Goal: Book appointment/travel/reservation

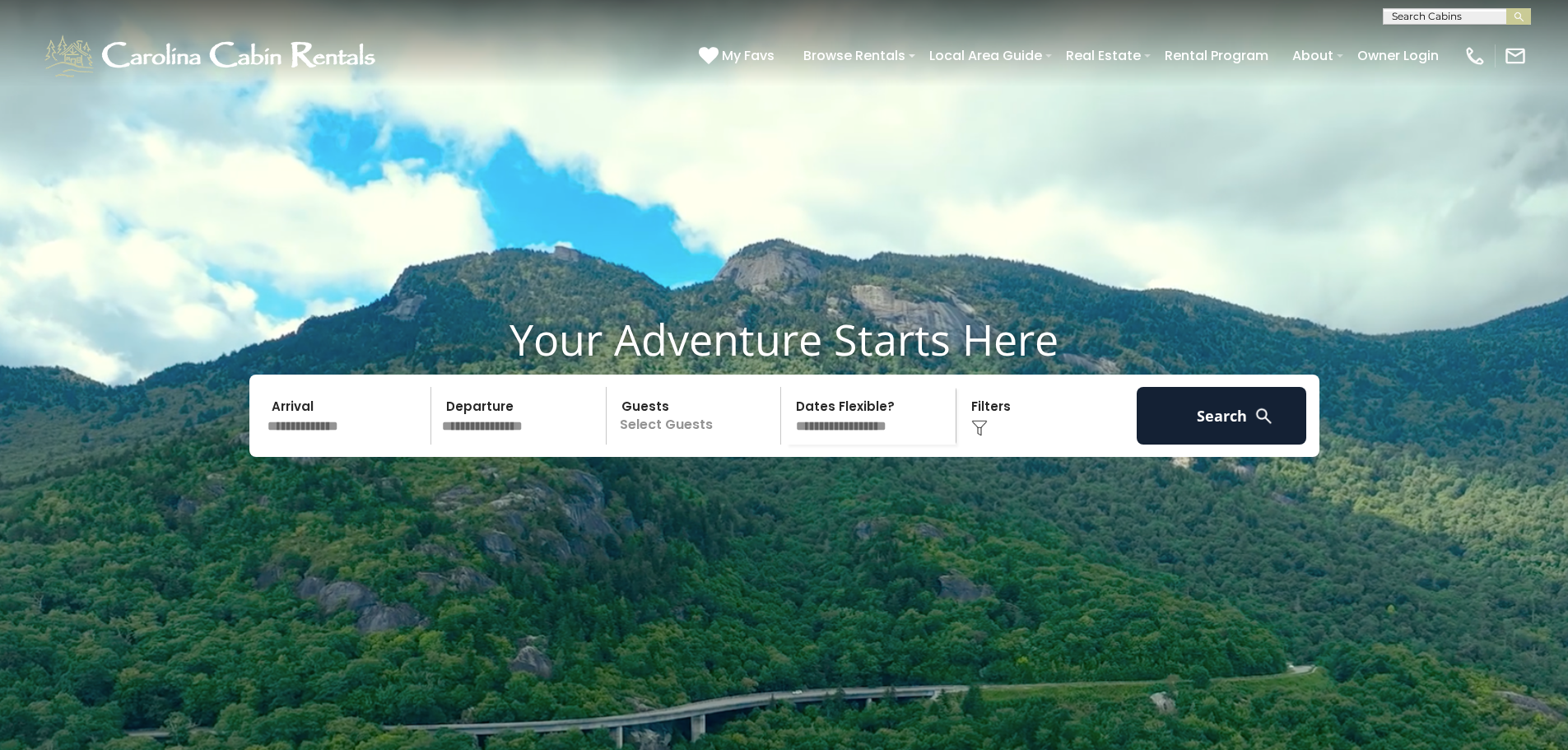
click at [846, 445] on select "**********" at bounding box center [871, 415] width 170 height 57
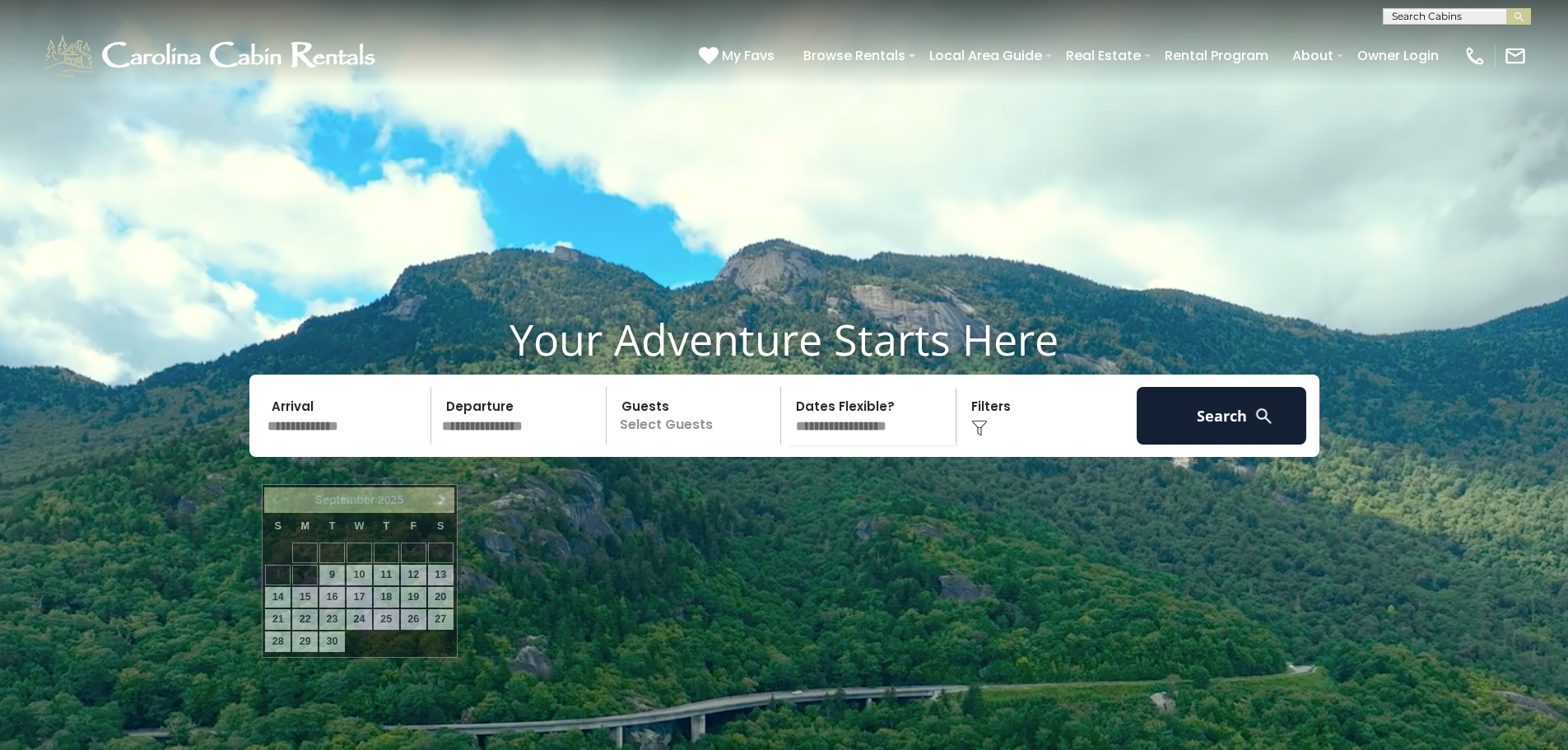
click at [337, 445] on input "text" at bounding box center [347, 415] width 171 height 57
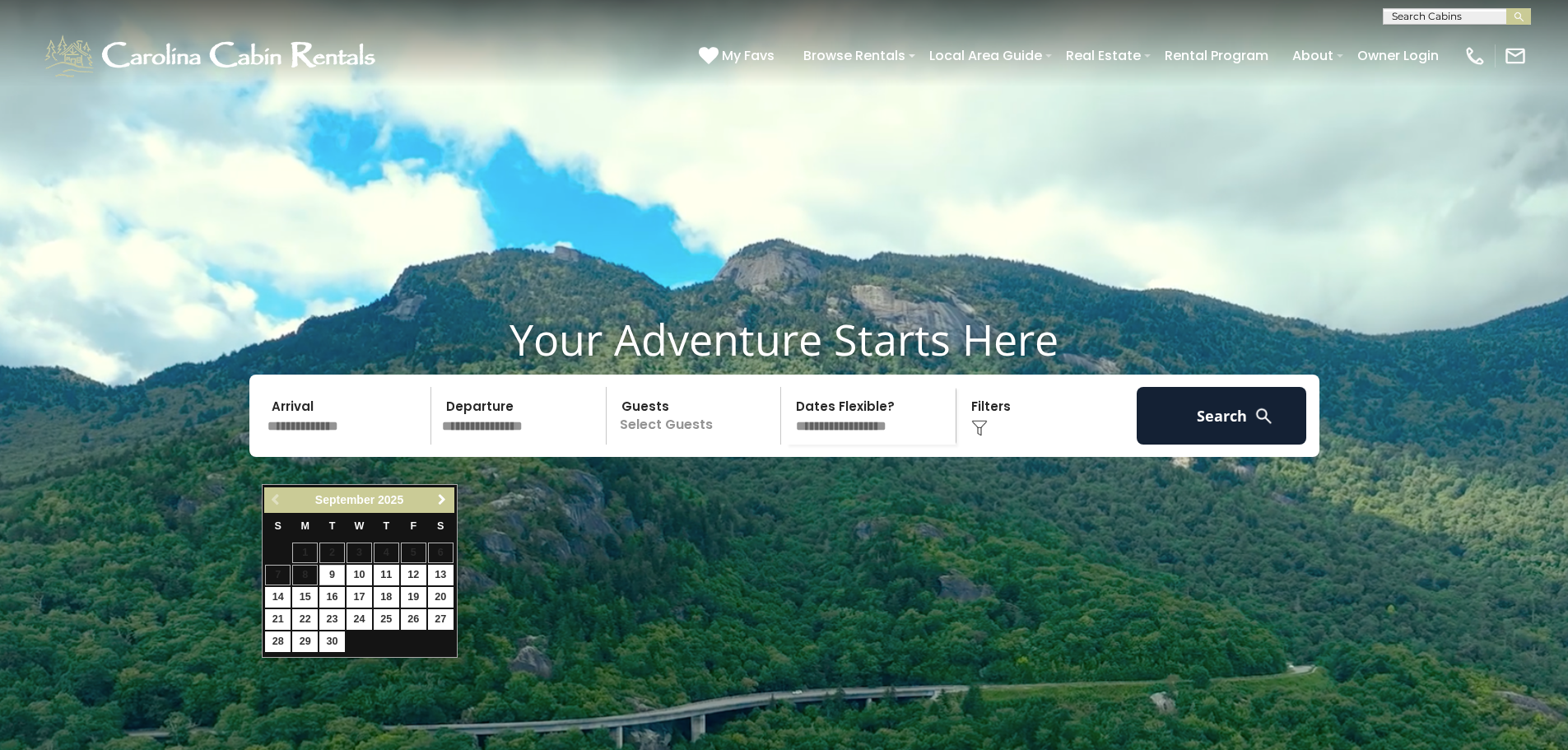
click at [446, 492] on link "Next" at bounding box center [442, 499] width 20 height 20
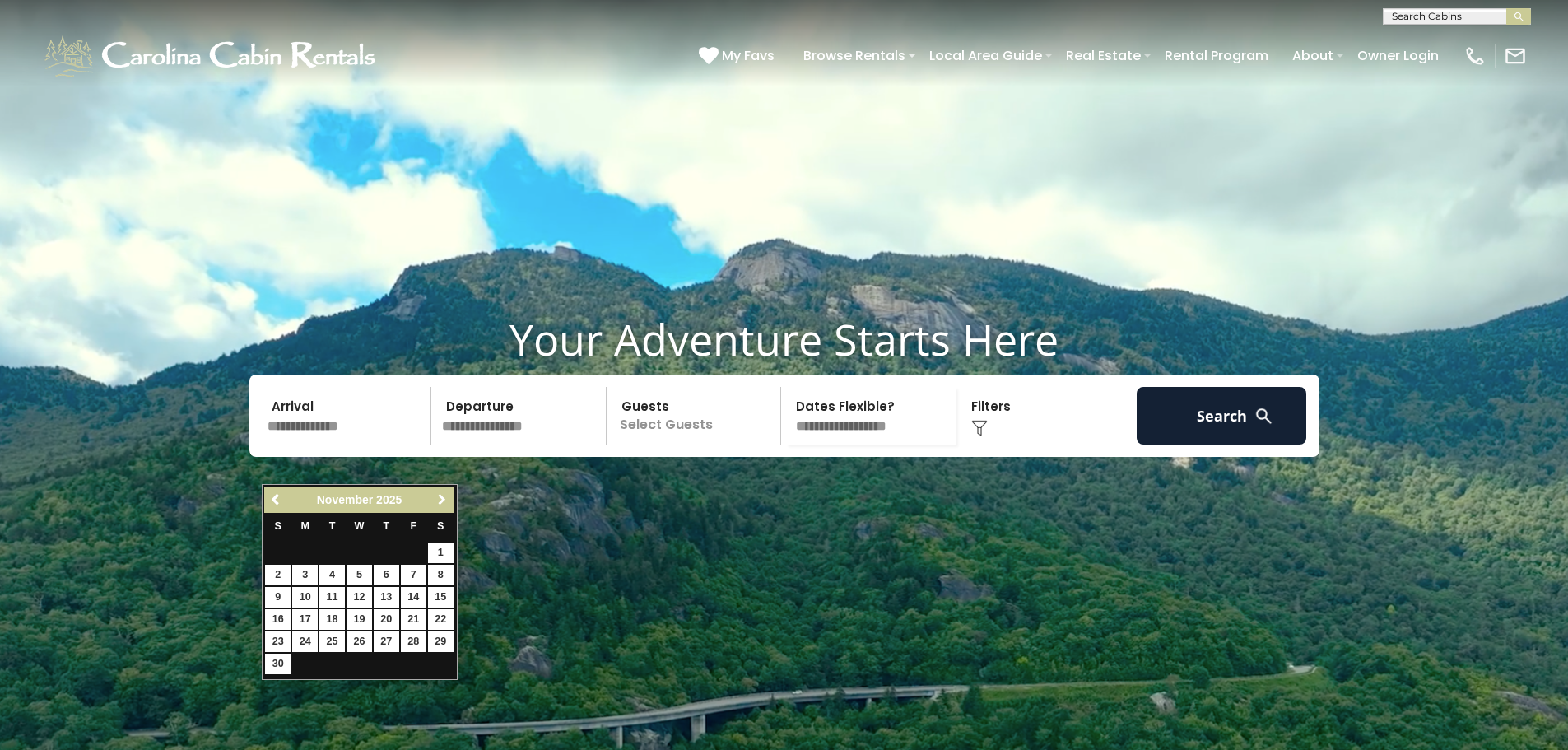
click at [446, 492] on link "Next" at bounding box center [442, 499] width 20 height 20
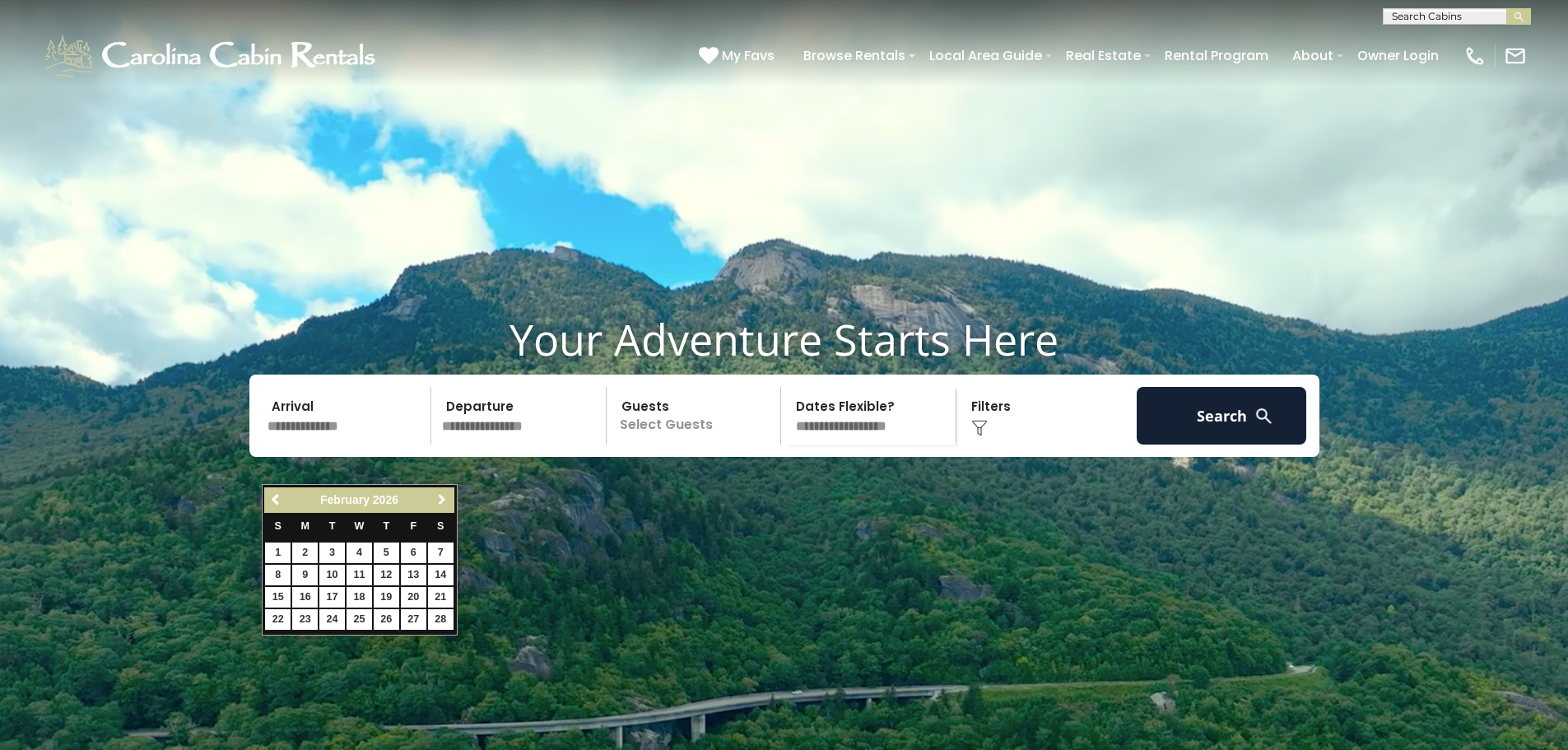
click at [446, 492] on link "Next" at bounding box center [442, 499] width 20 height 20
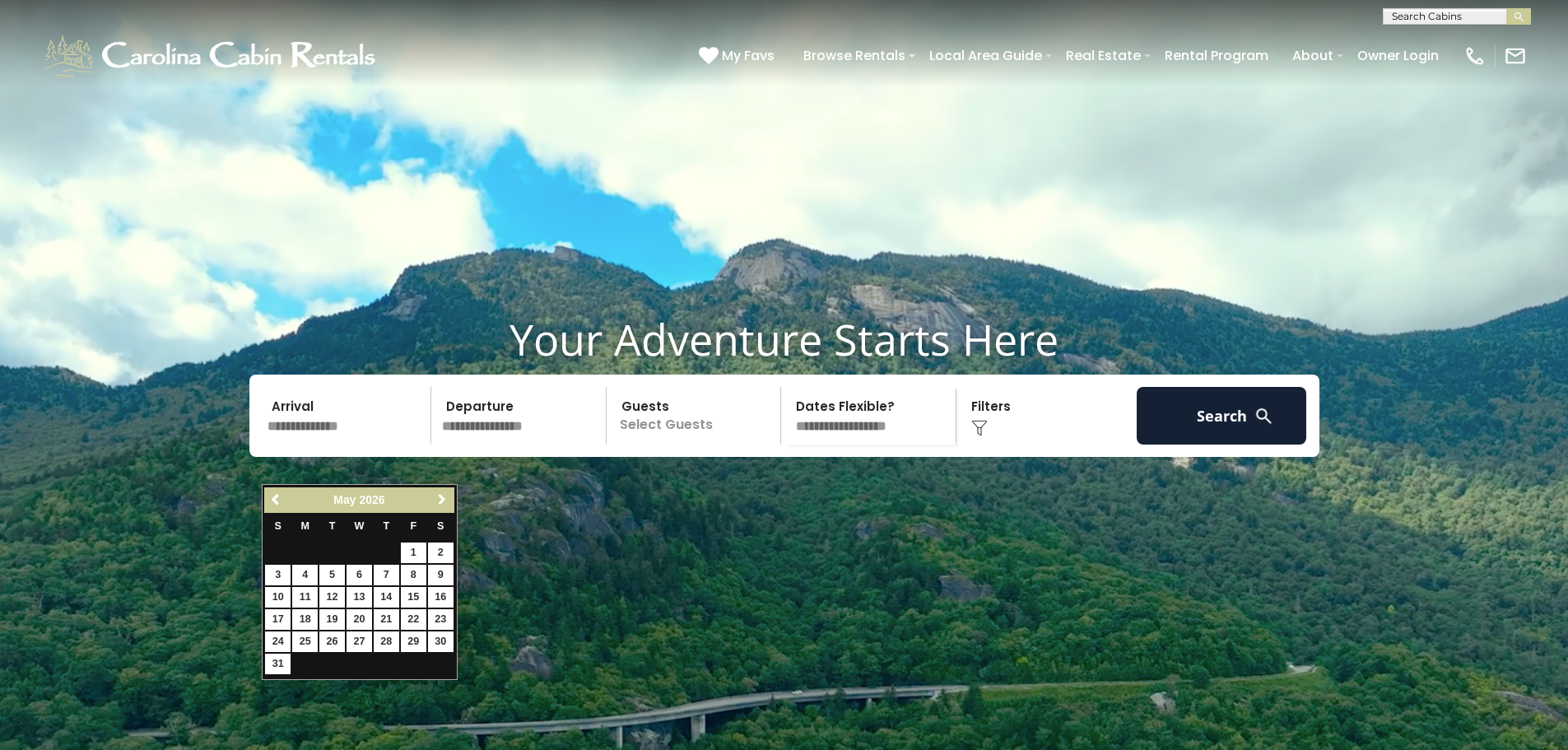
click at [446, 492] on link "Next" at bounding box center [442, 499] width 20 height 20
click at [381, 572] on link "11" at bounding box center [386, 574] width 26 height 20
type input "*******"
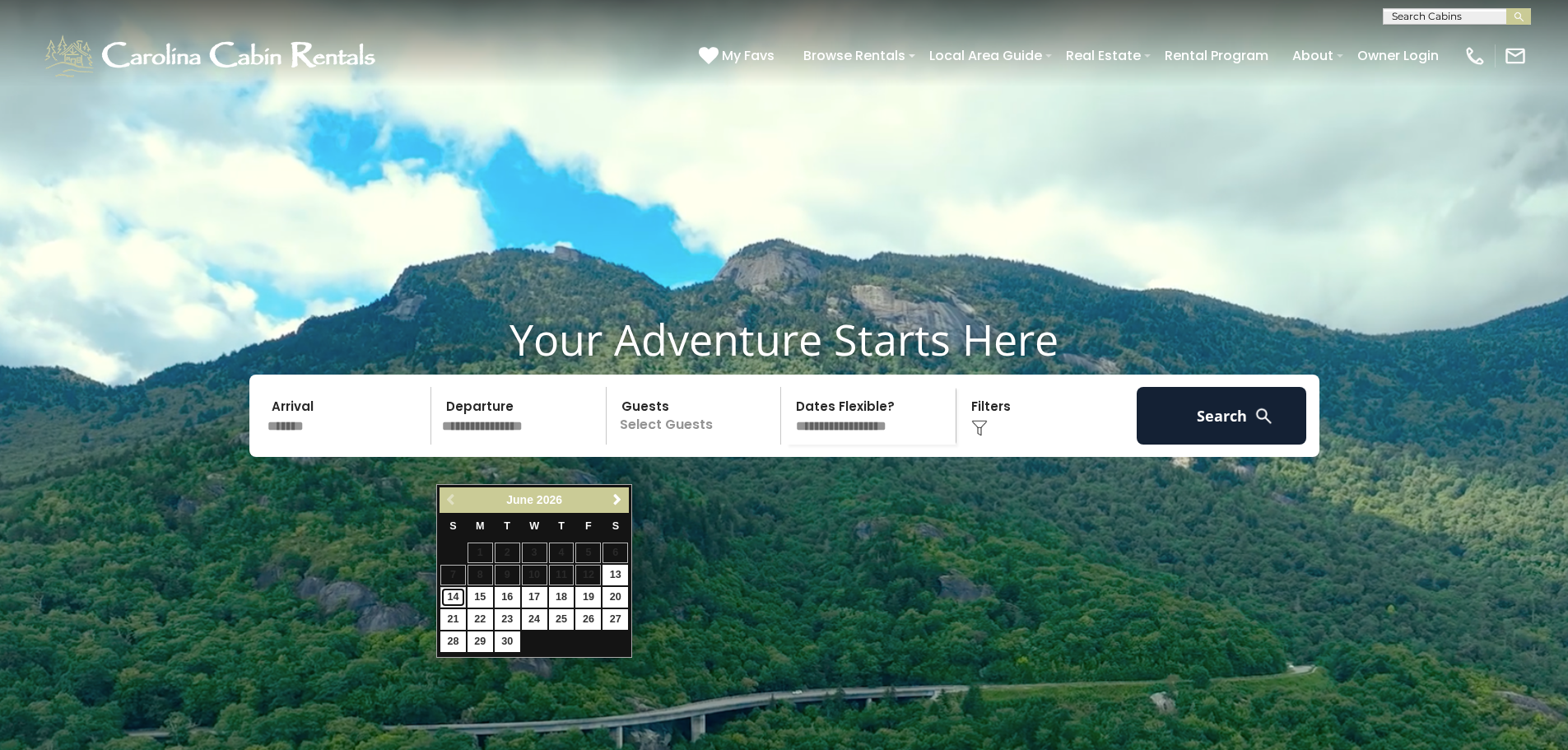
click at [453, 600] on link "14" at bounding box center [453, 597] width 26 height 20
type input "*******"
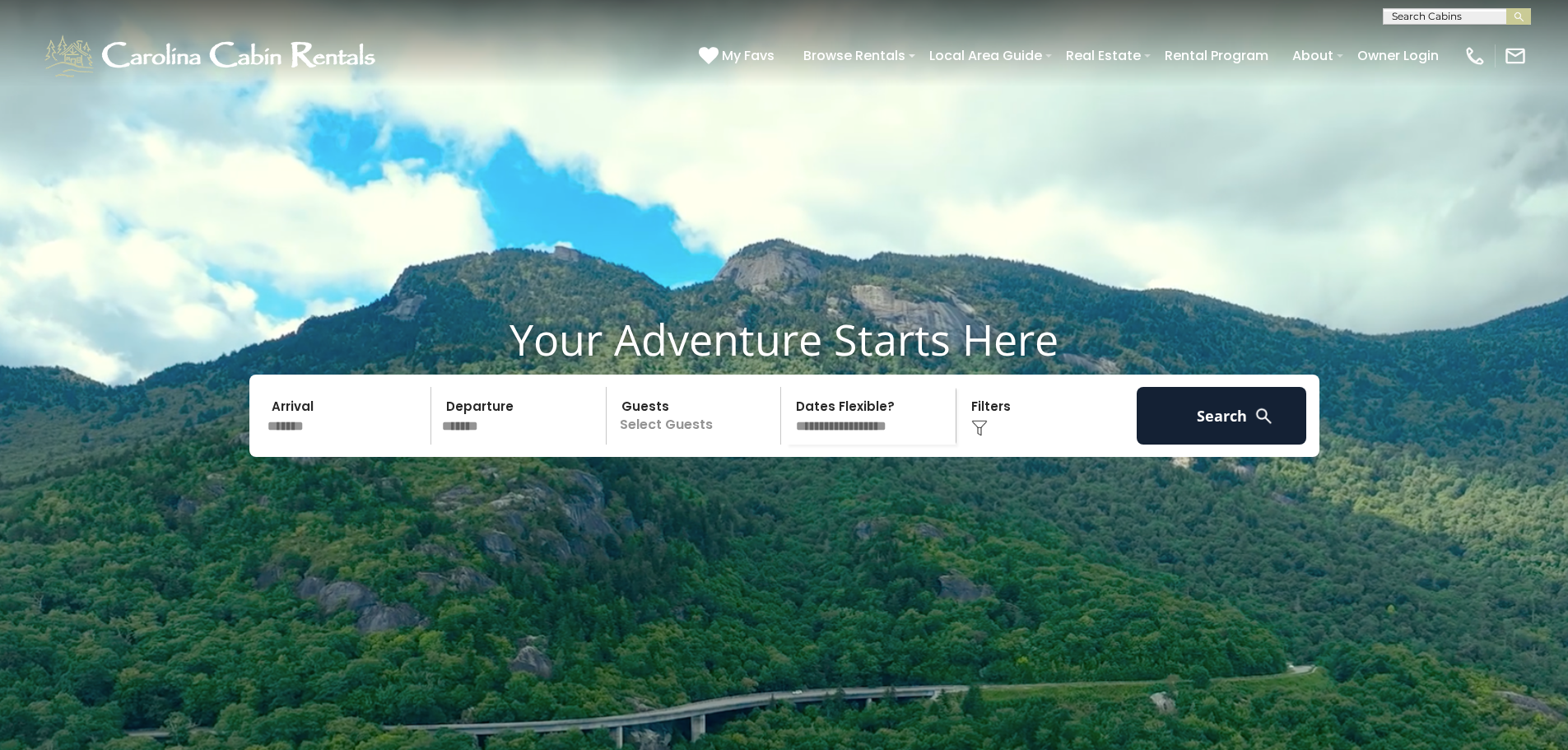
click at [695, 445] on p "Select Guests" at bounding box center [696, 415] width 170 height 57
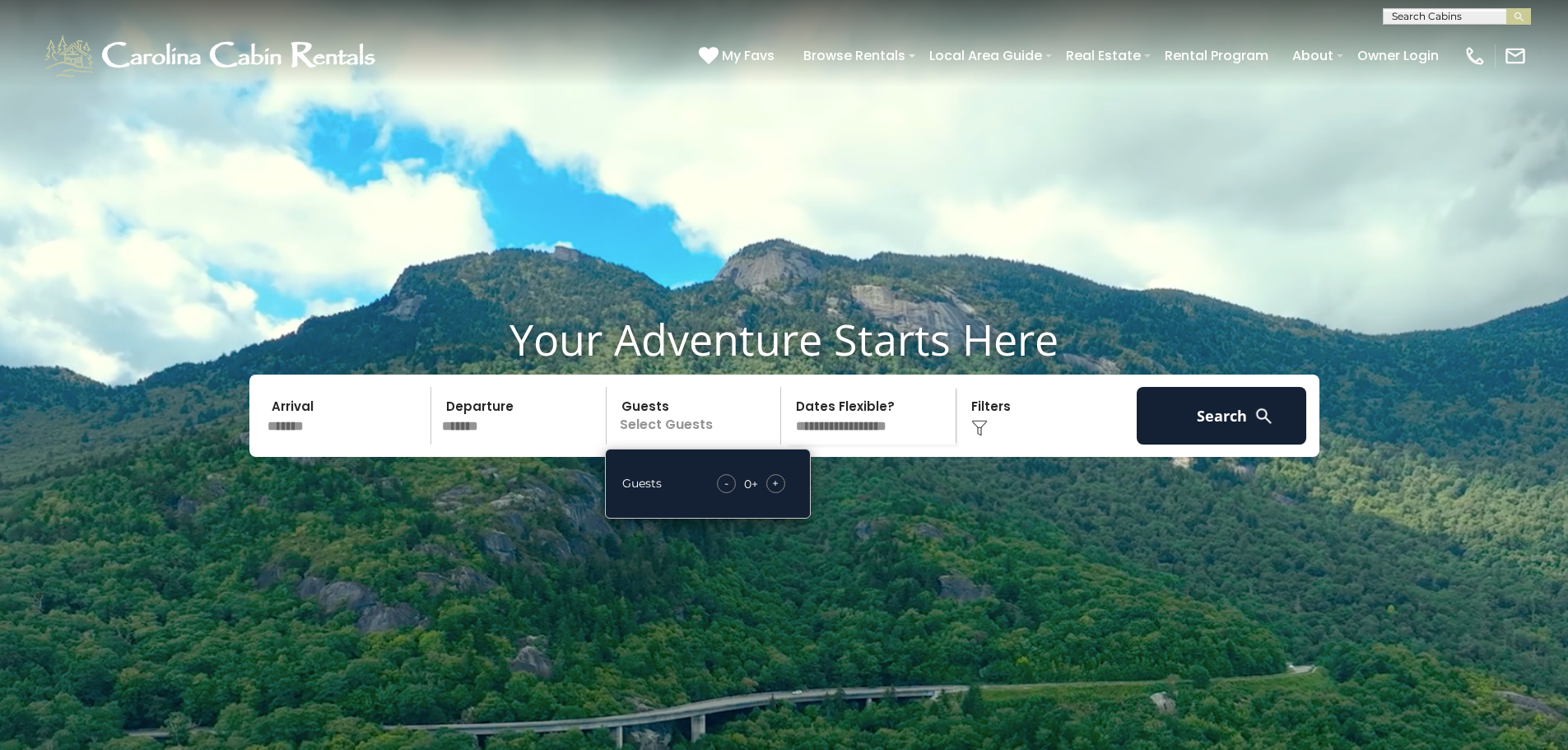
click at [775, 491] on span "+" at bounding box center [775, 483] width 6 height 17
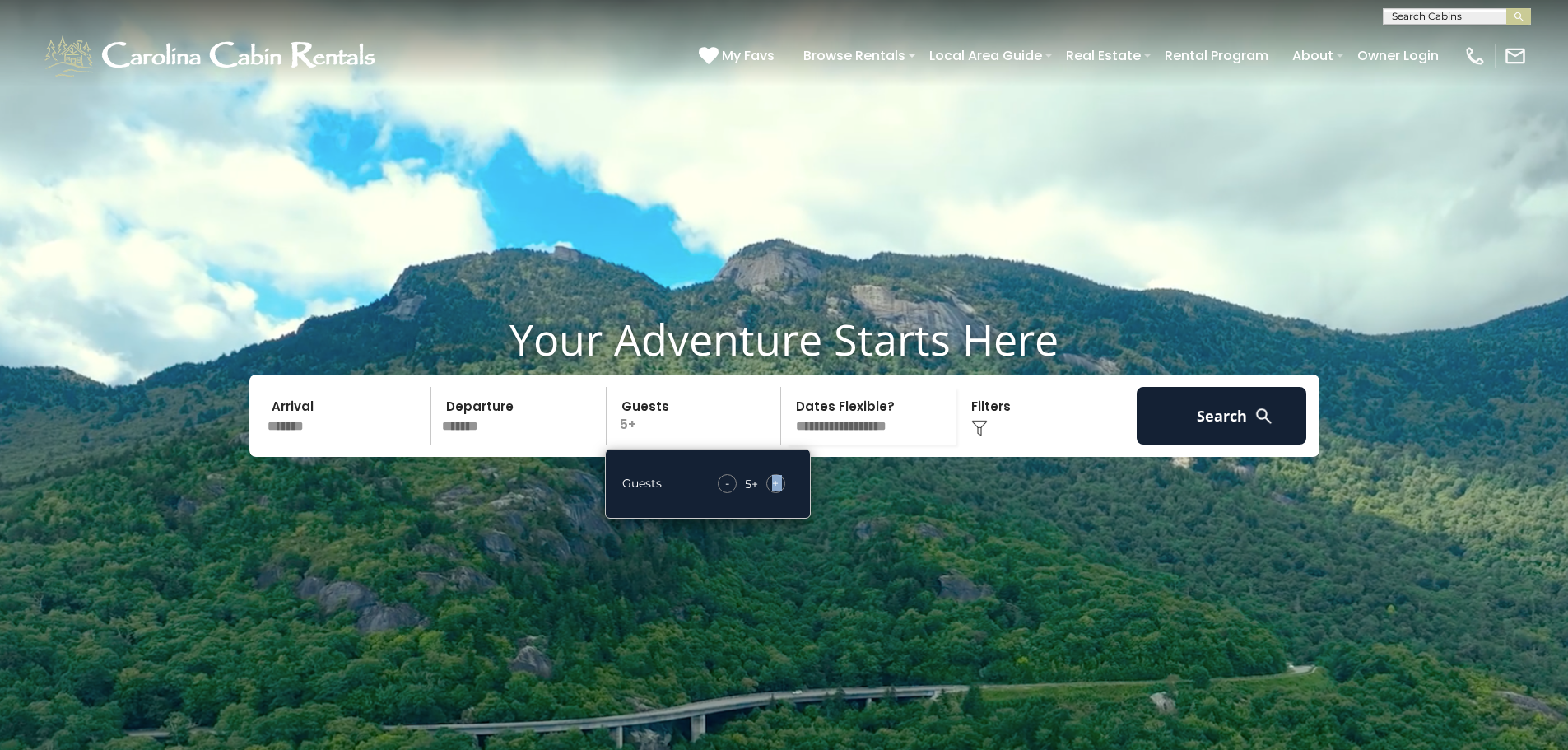
click at [775, 491] on span "+" at bounding box center [775, 483] width 6 height 17
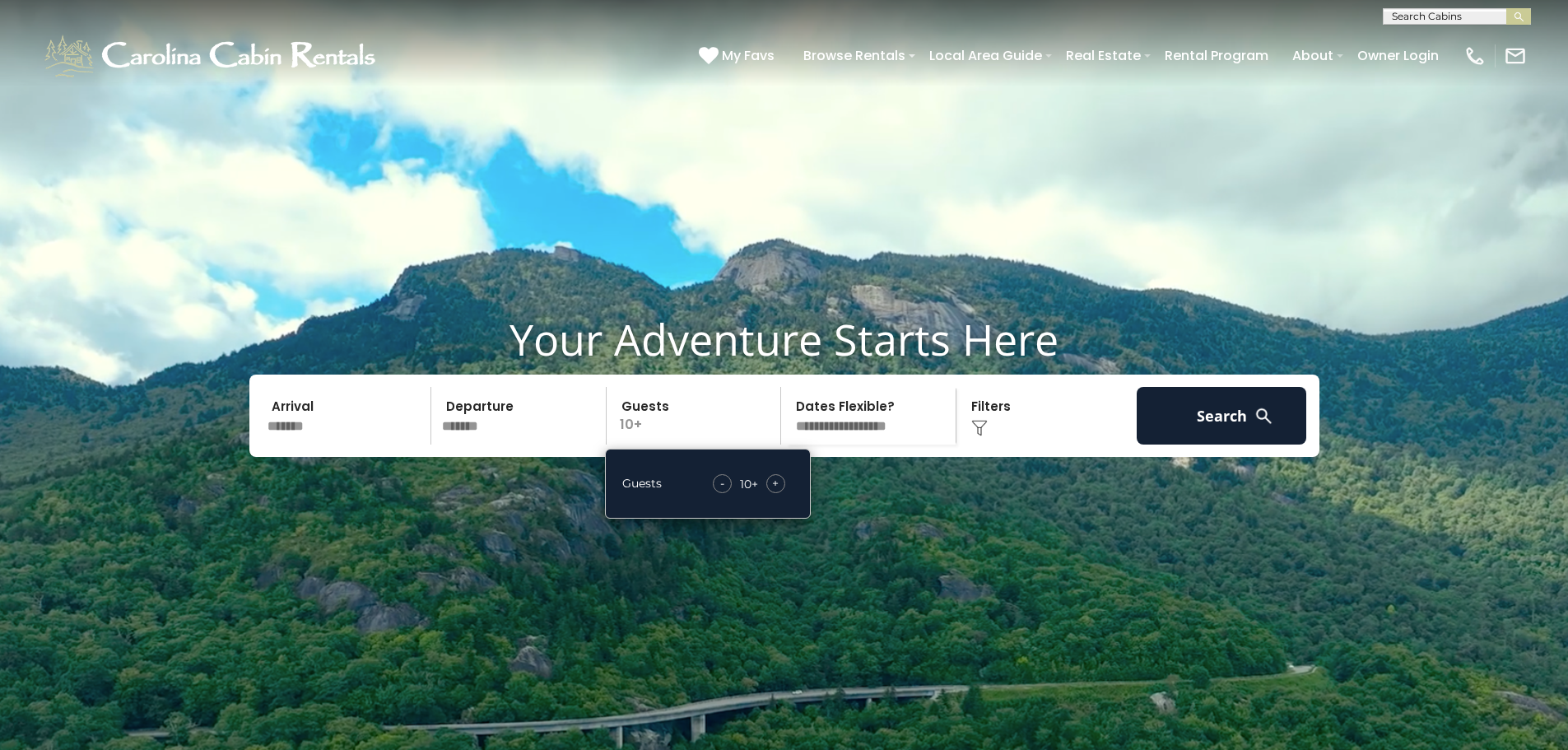
click at [989, 445] on div "Click to Choose" at bounding box center [1047, 415] width 171 height 57
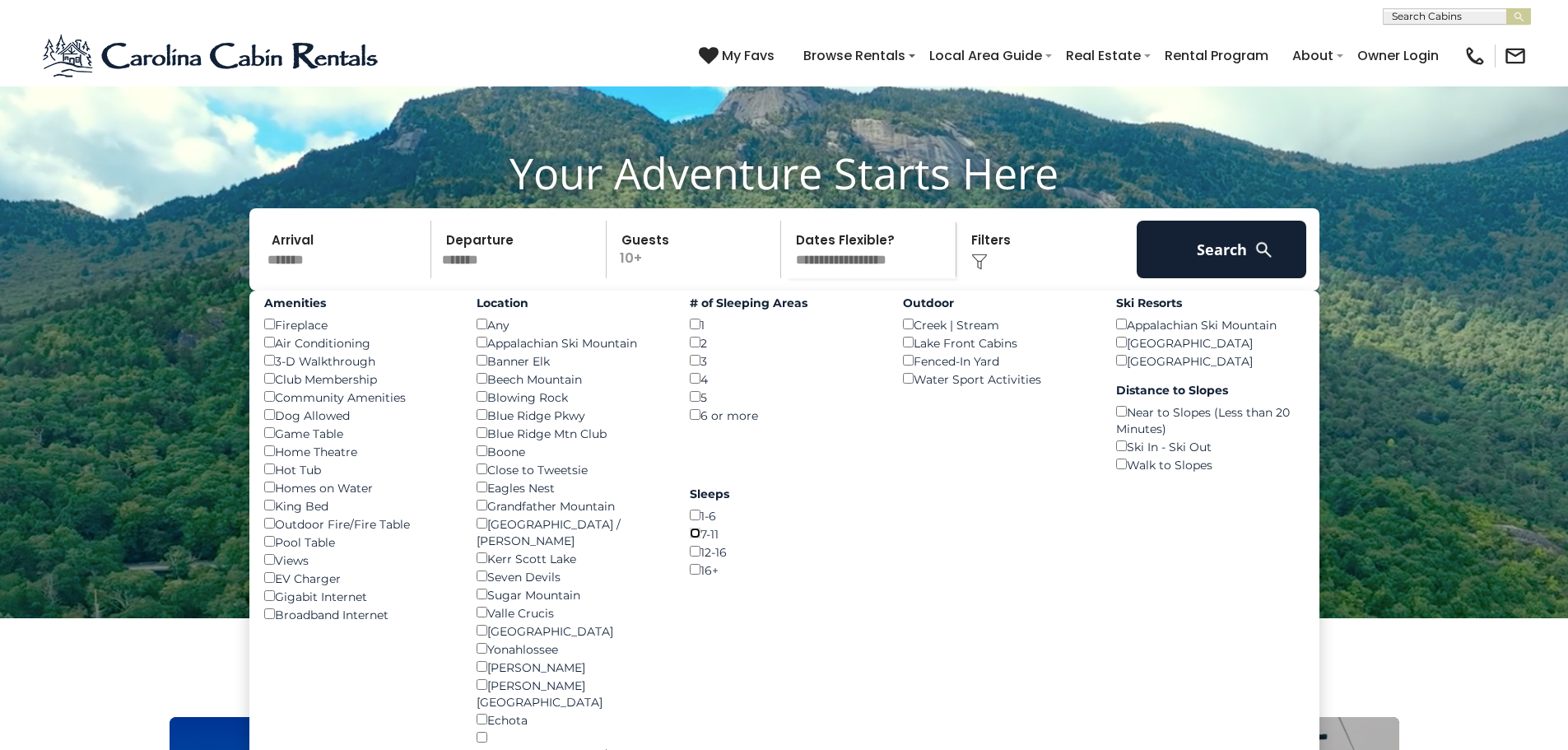
scroll to position [165, 0]
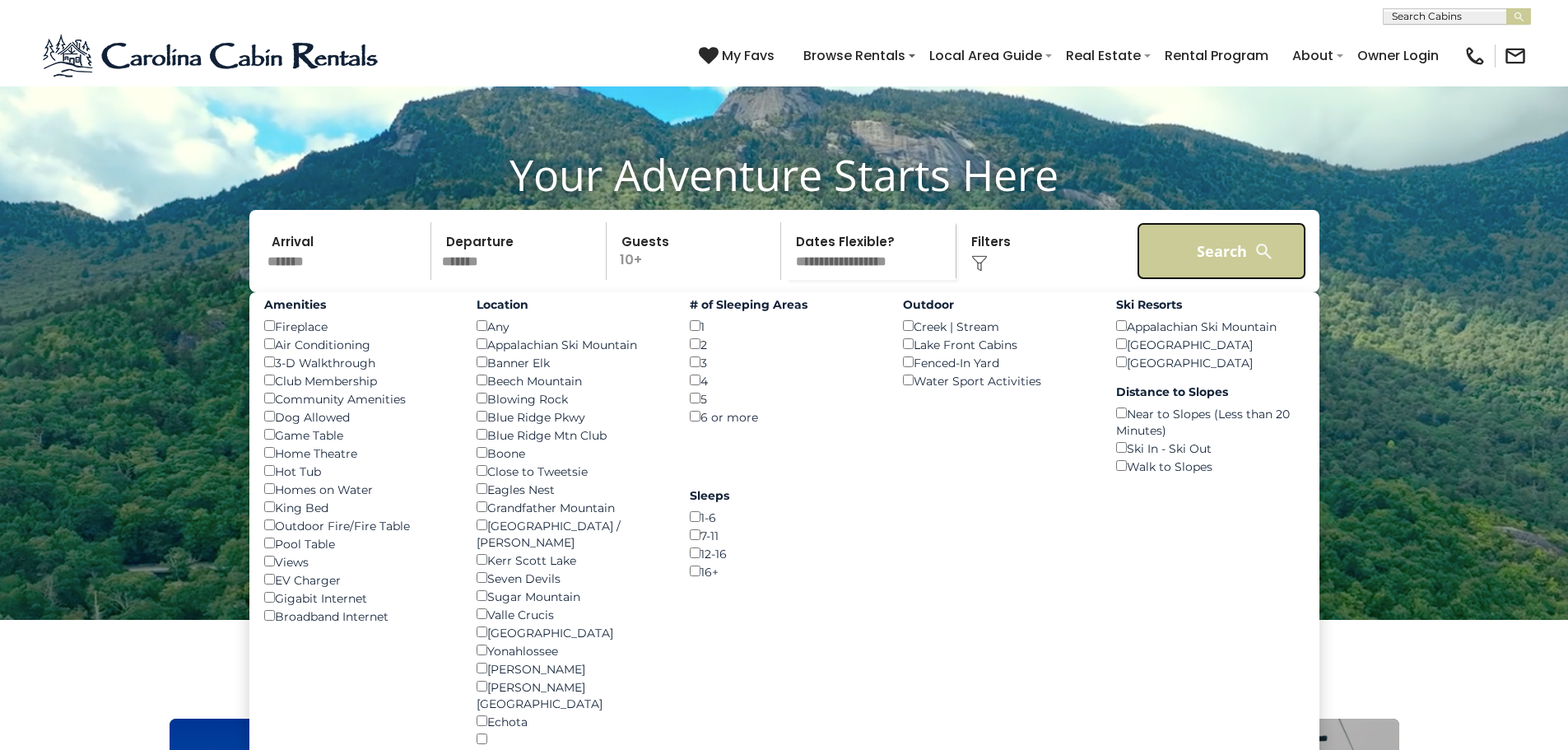
click at [1211, 280] on button "Search" at bounding box center [1222, 250] width 171 height 57
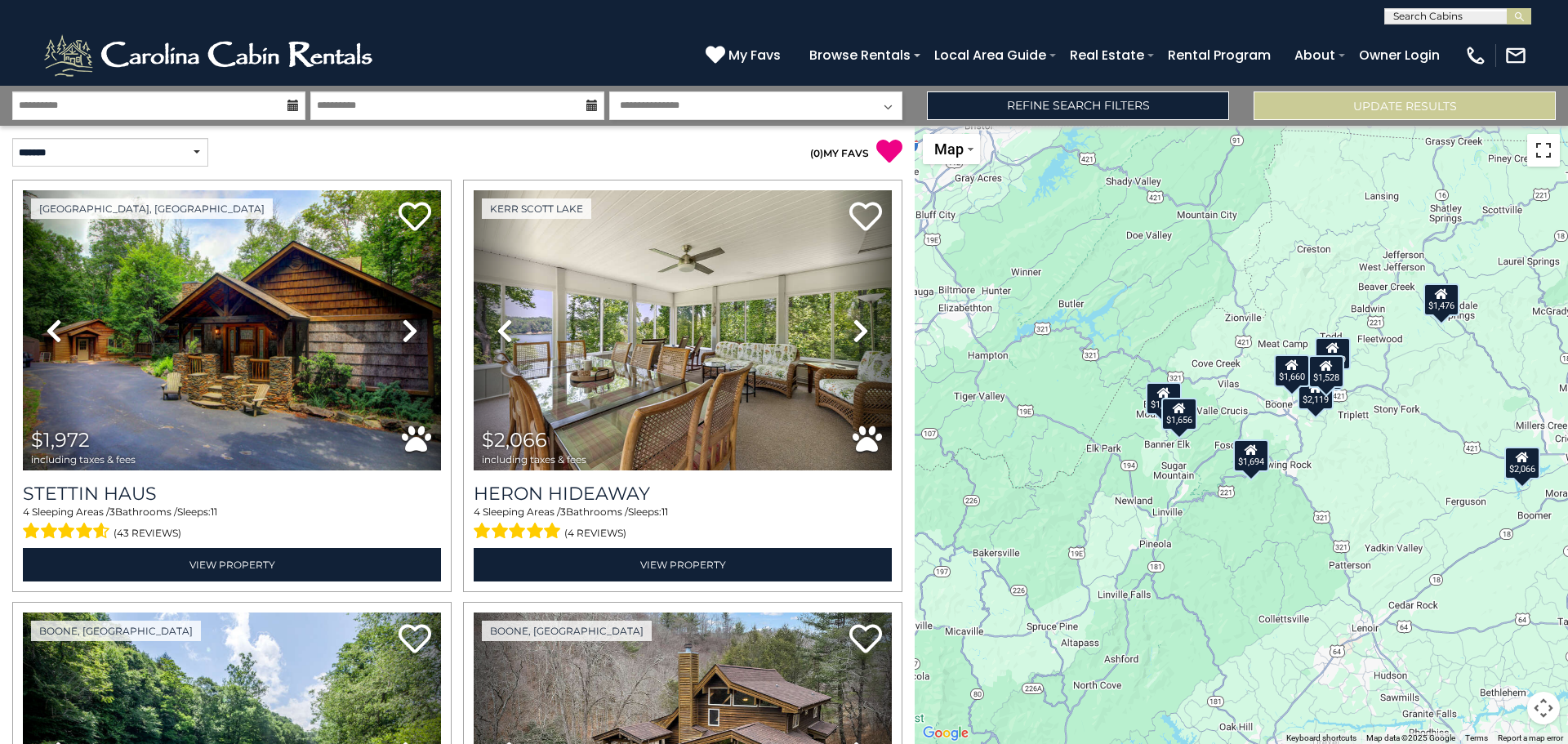
click at [1548, 151] on button "Toggle fullscreen view" at bounding box center [1544, 149] width 32 height 32
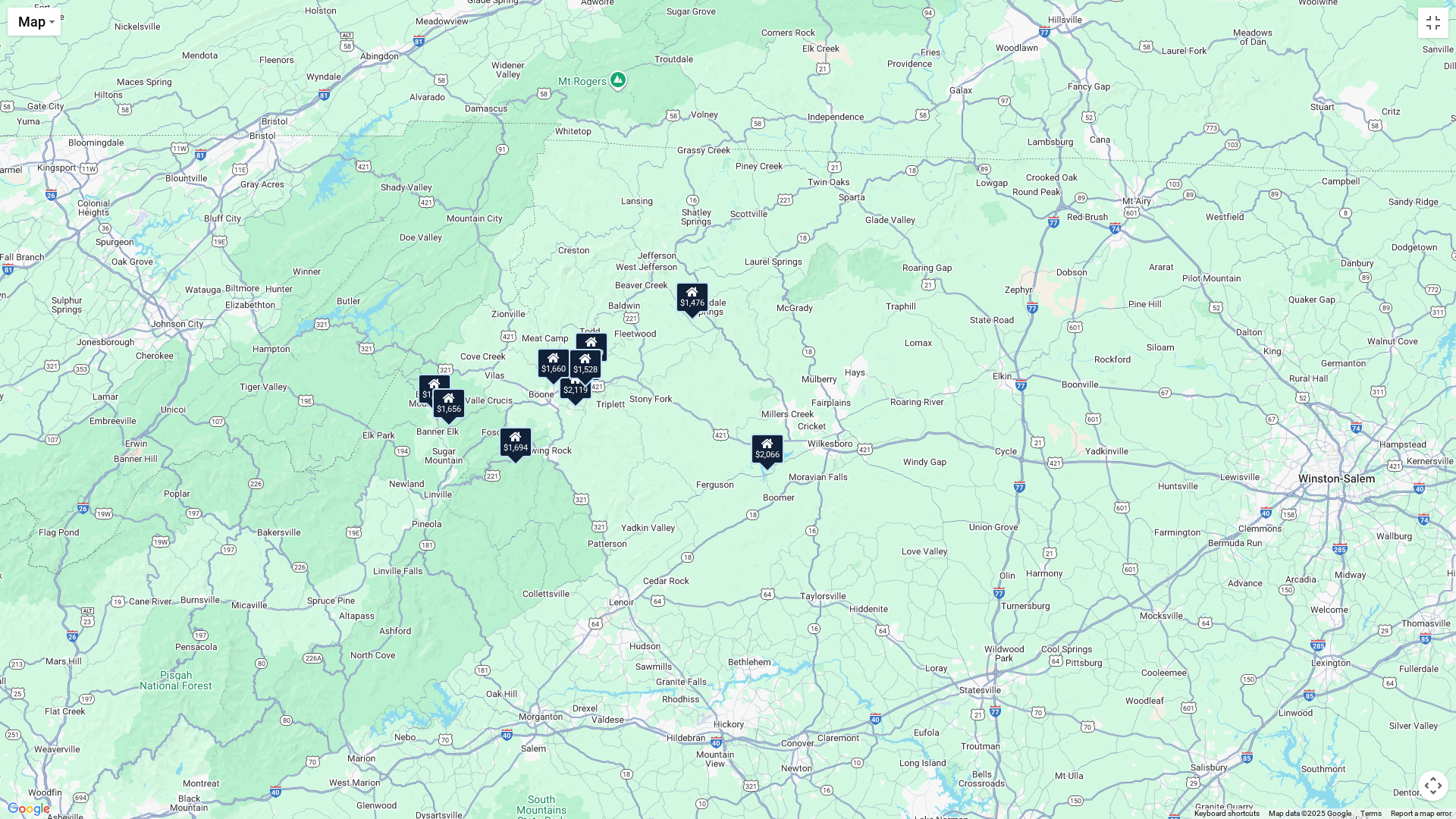
drag, startPoint x: 1150, startPoint y: 486, endPoint x: 921, endPoint y: 499, distance: 229.4
click at [921, 499] on div "$1,972 $2,066 $1,750 $1,749 $2,119 $1,656 $1,476 $1,660 $1,694 $1,528" at bounding box center [728, 410] width 1456 height 819
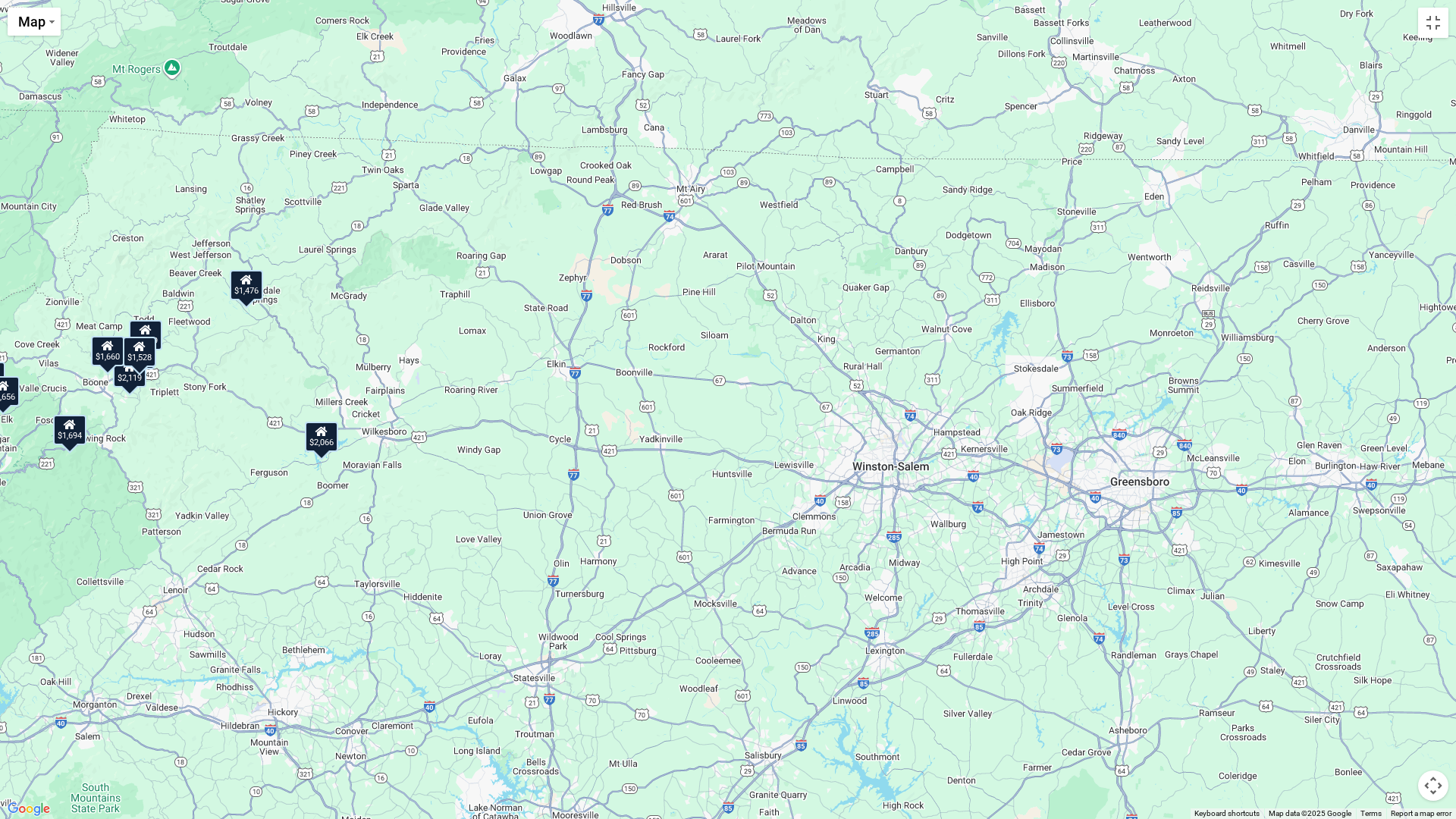
drag, startPoint x: 1244, startPoint y: 549, endPoint x: 797, endPoint y: 538, distance: 447.1
click at [797, 538] on div "$1,972 $2,066 $1,750 $1,749 $2,119 $1,656 $1,476 $1,660 $1,694 $1,528" at bounding box center [728, 410] width 1456 height 819
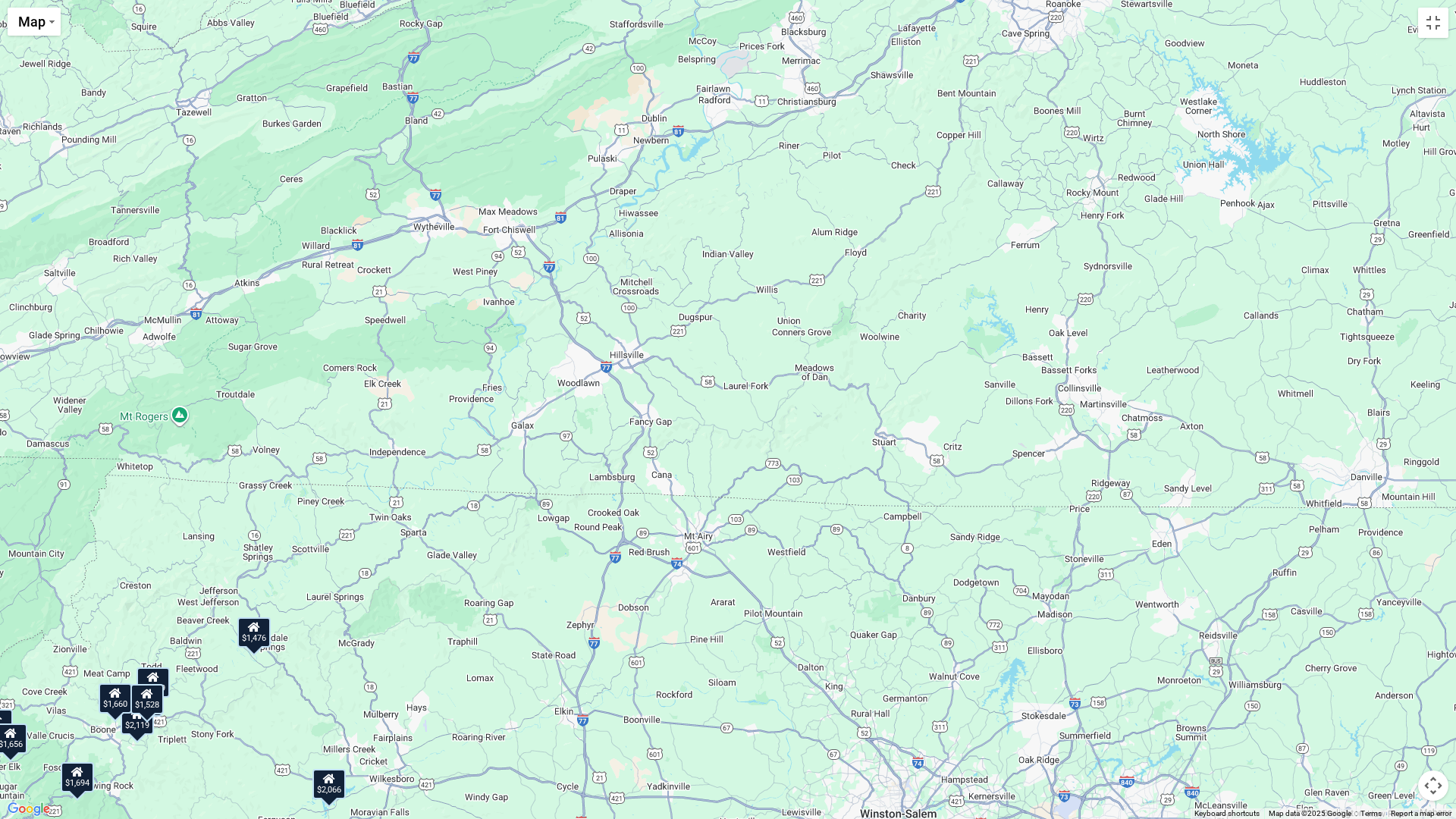
drag, startPoint x: 1125, startPoint y: 341, endPoint x: 1133, endPoint y: 695, distance: 354.1
click at [1133, 690] on div "$1,972 $2,066 $1,750 $1,749 $2,119 $1,656 $1,476 $1,660 $1,694 $1,528" at bounding box center [728, 410] width 1456 height 819
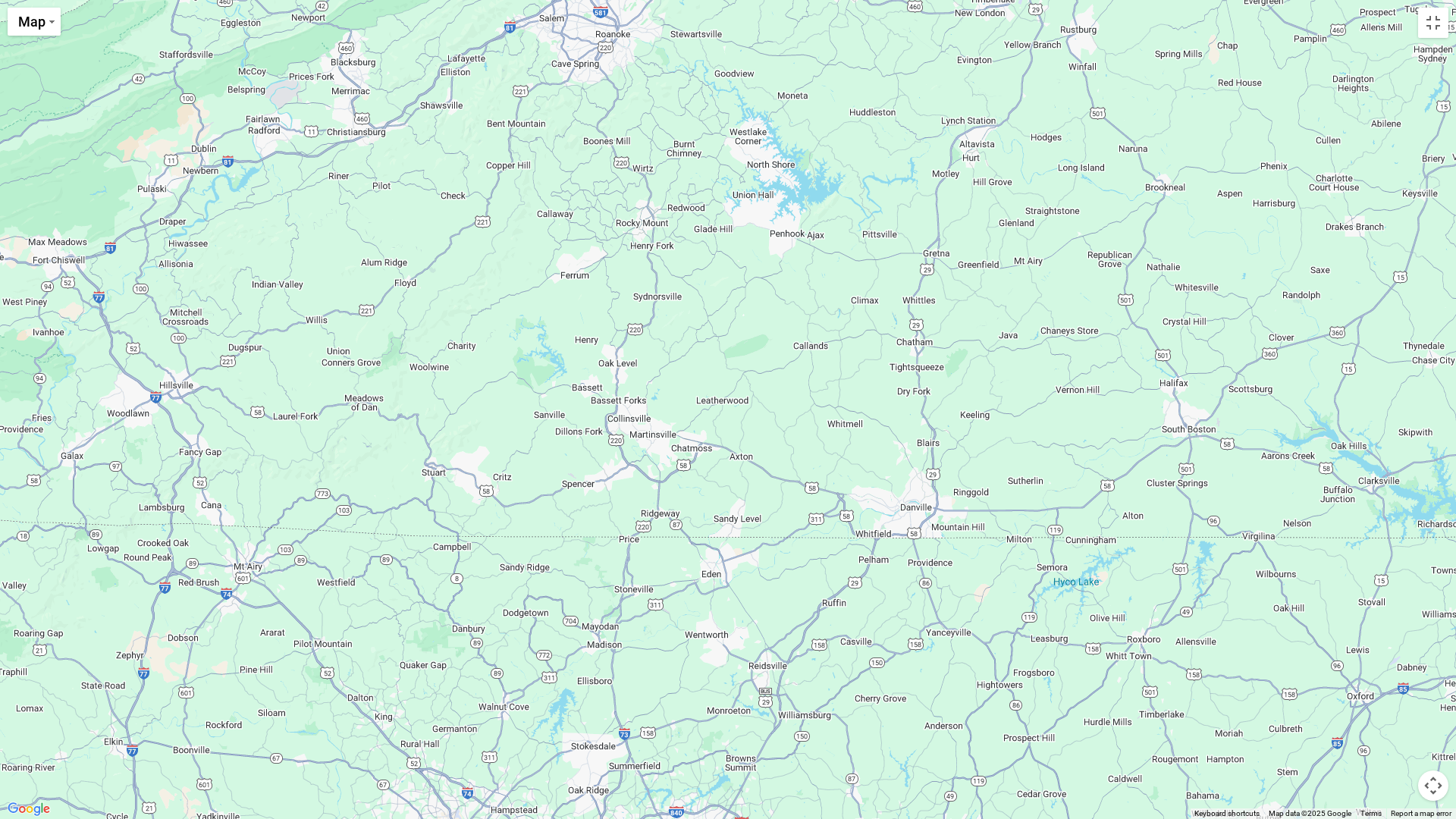
drag, startPoint x: 1266, startPoint y: 582, endPoint x: 812, endPoint y: 614, distance: 455.1
click at [812, 614] on div "$1,972 $2,066 $1,750 $1,749 $2,119 $1,656 $1,476 $1,660 $1,694 $1,528" at bounding box center [728, 410] width 1456 height 819
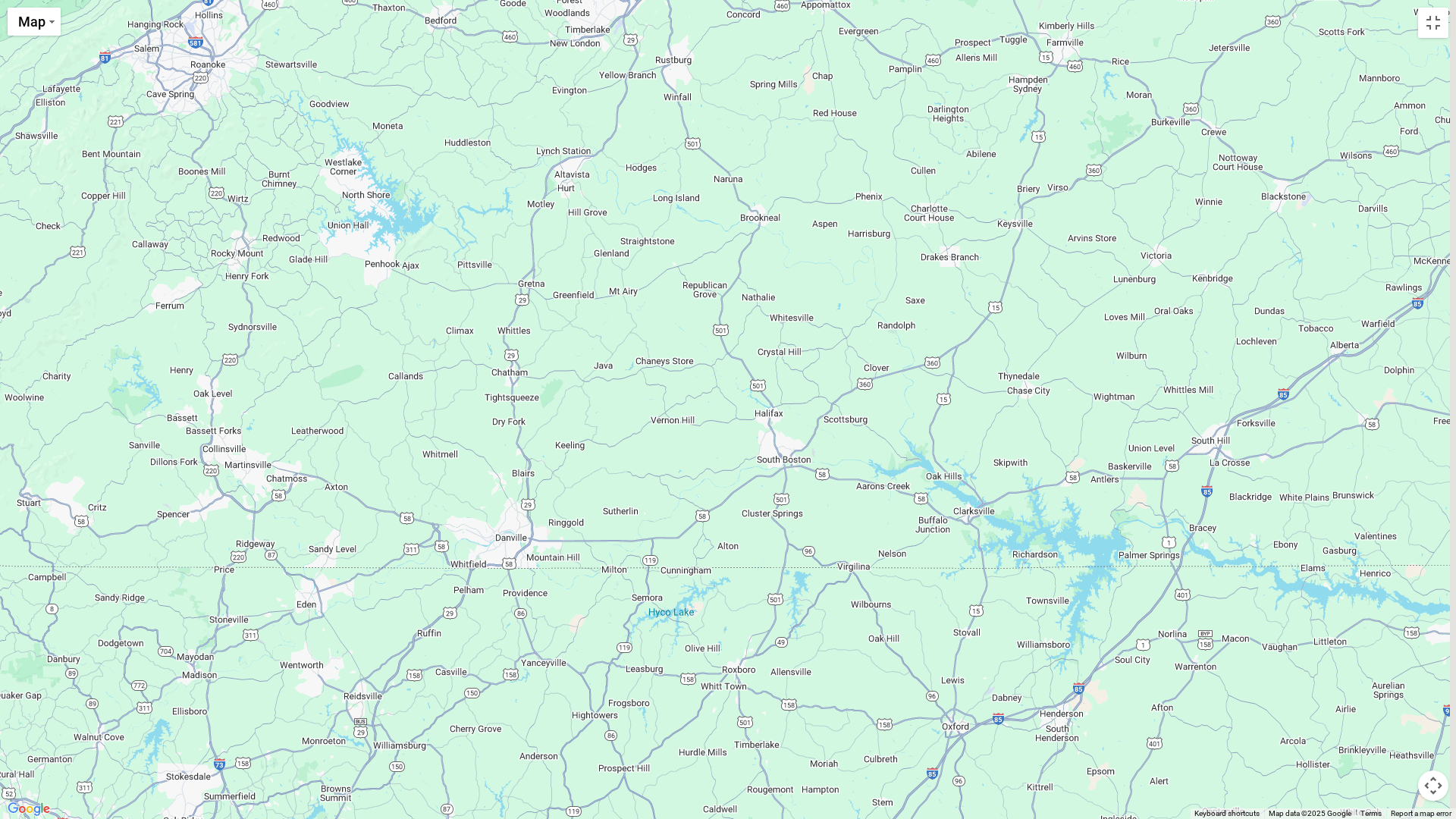
drag, startPoint x: 1352, startPoint y: 567, endPoint x: 941, endPoint y: 602, distance: 412.5
click at [941, 602] on div "$1,972 $2,066 $1,750 $1,749 $2,119 $1,656 $1,476 $1,660 $1,694 $1,528" at bounding box center [728, 410] width 1456 height 819
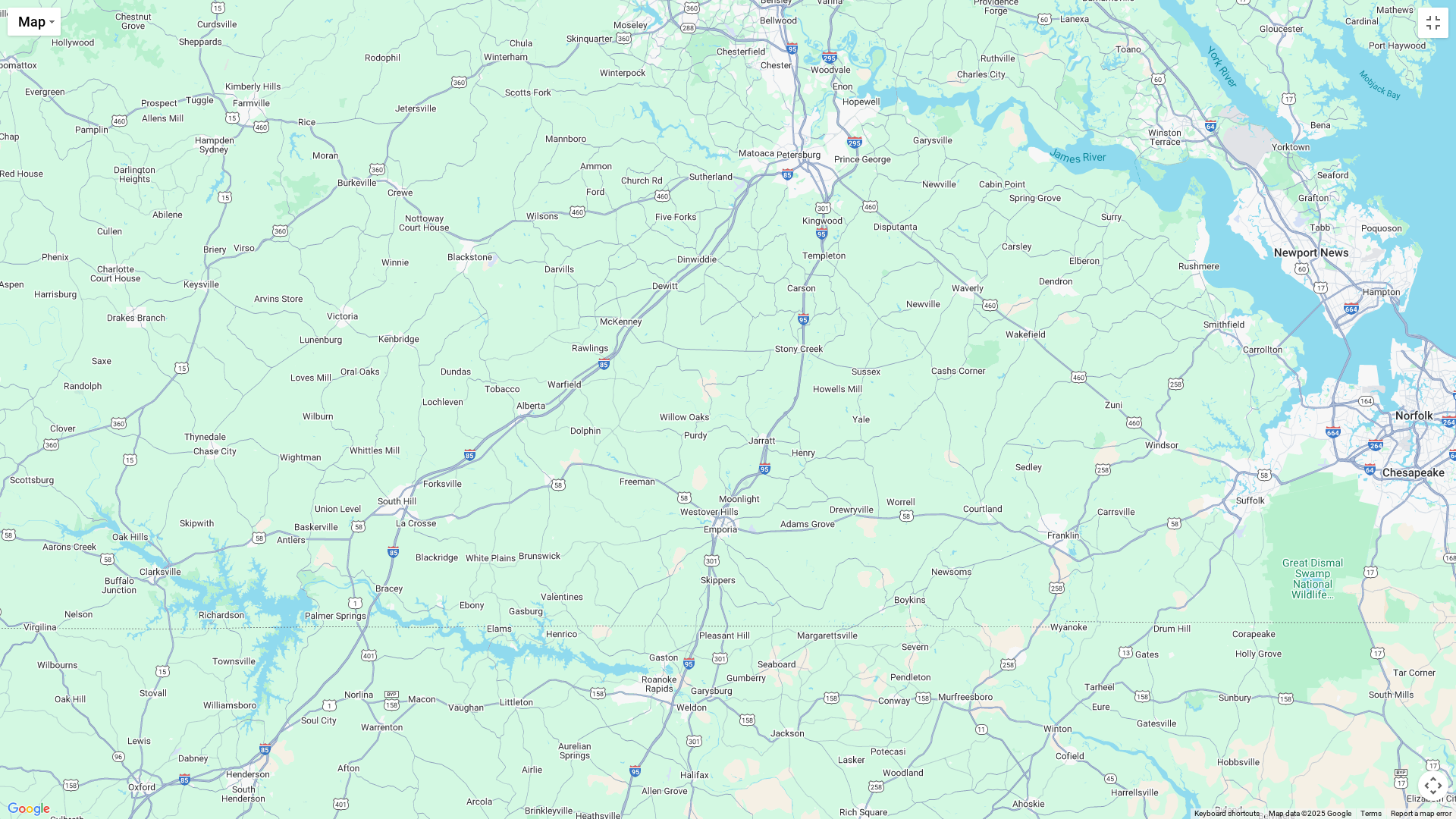
drag, startPoint x: 1273, startPoint y: 521, endPoint x: 457, endPoint y: 585, distance: 818.5
click at [457, 585] on div "$1,972 $2,066 $1,750 $1,749 $2,119 $1,656 $1,476 $1,660 $1,694 $1,528" at bounding box center [728, 410] width 1456 height 819
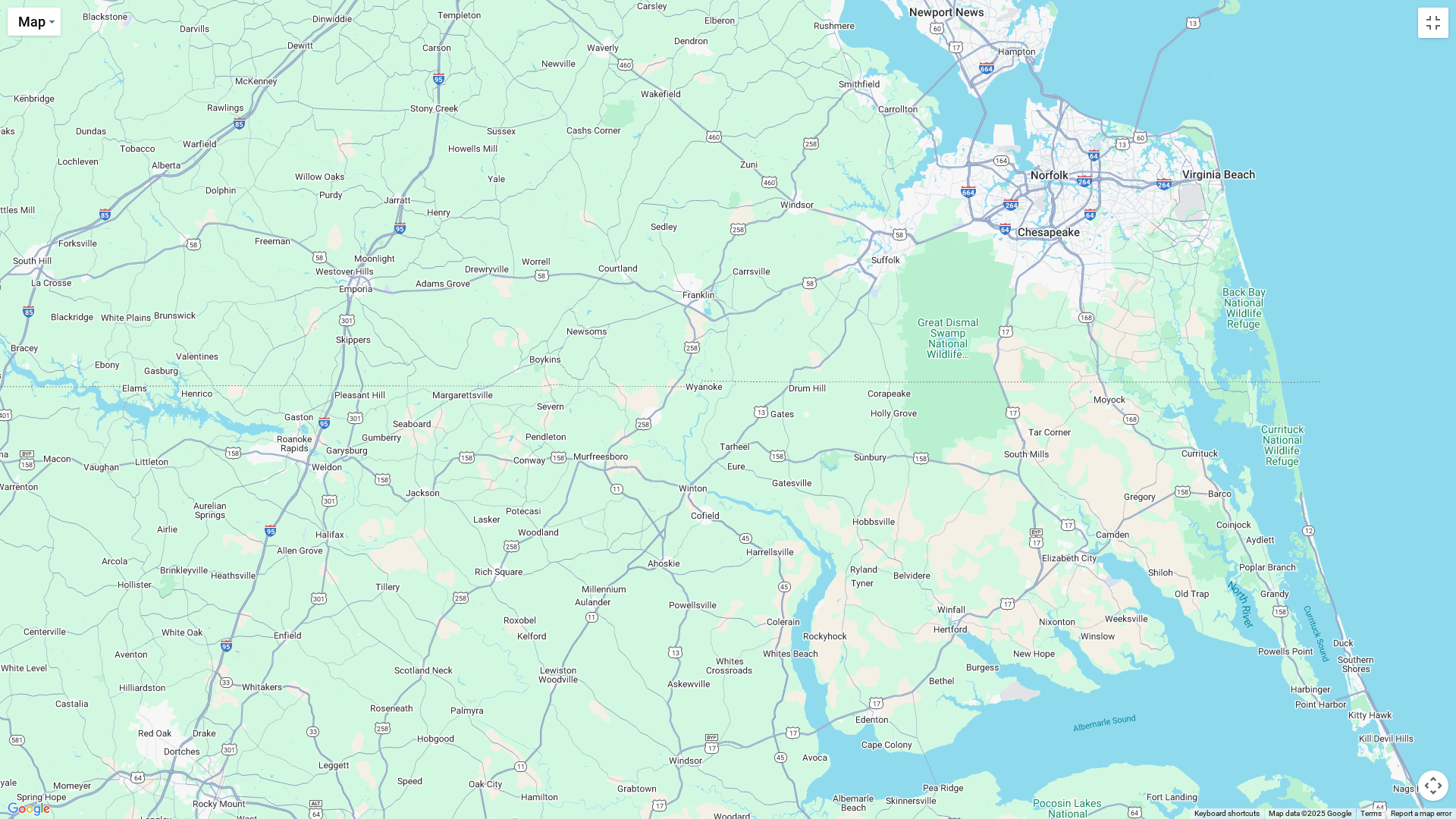
drag, startPoint x: 820, startPoint y: 649, endPoint x: 457, endPoint y: 403, distance: 438.5
click at [457, 403] on div "$1,972 $2,066 $1,750 $1,749 $2,119 $1,656 $1,476 $1,660 $1,694 $1,528" at bounding box center [728, 410] width 1456 height 819
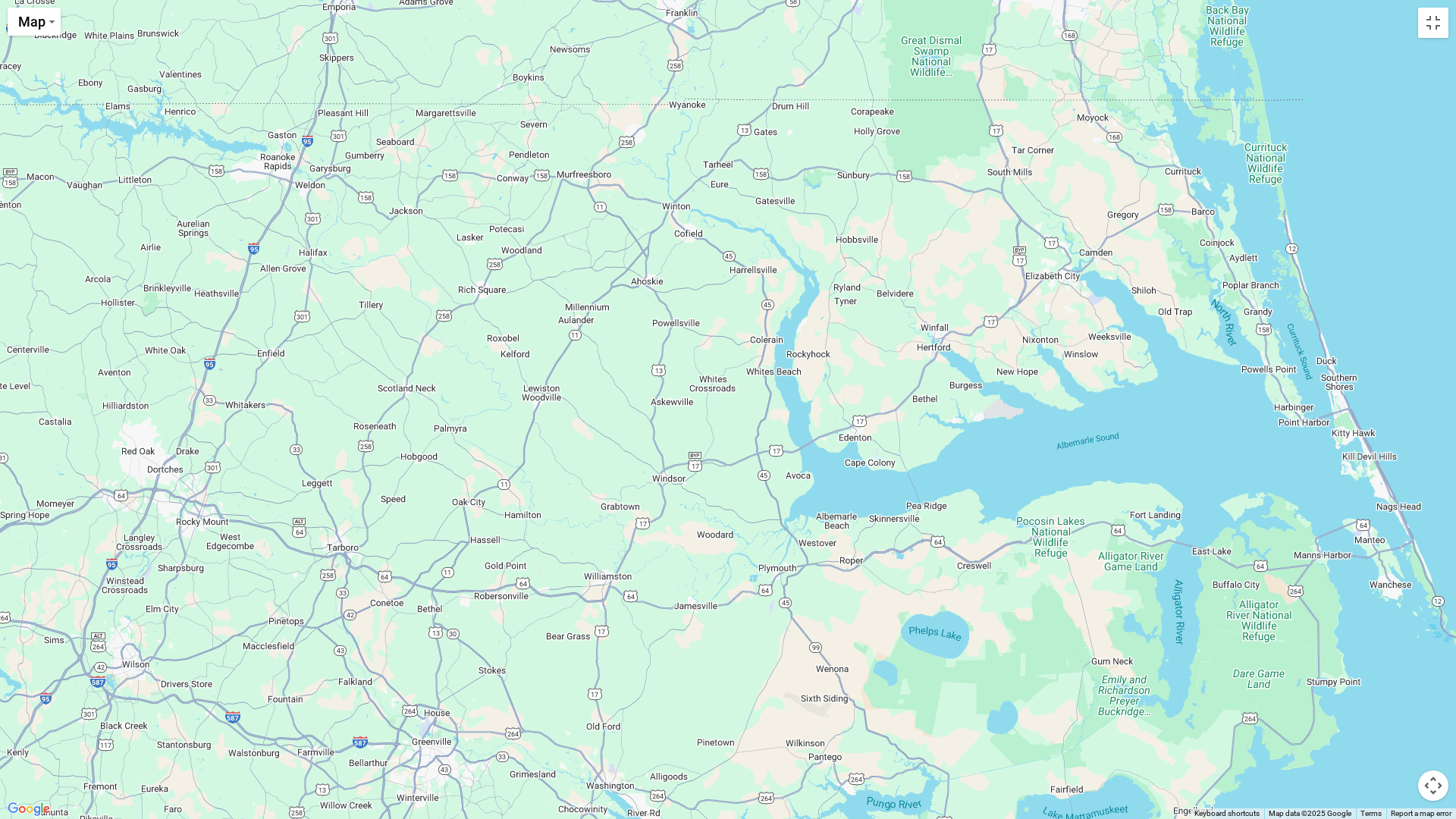
drag, startPoint x: 608, startPoint y: 565, endPoint x: 596, endPoint y: 280, distance: 285.3
click at [596, 280] on div "$1,972 $2,066 $1,750 $1,749 $2,119 $1,656 $1,476 $1,660 $1,694 $1,528" at bounding box center [728, 410] width 1456 height 819
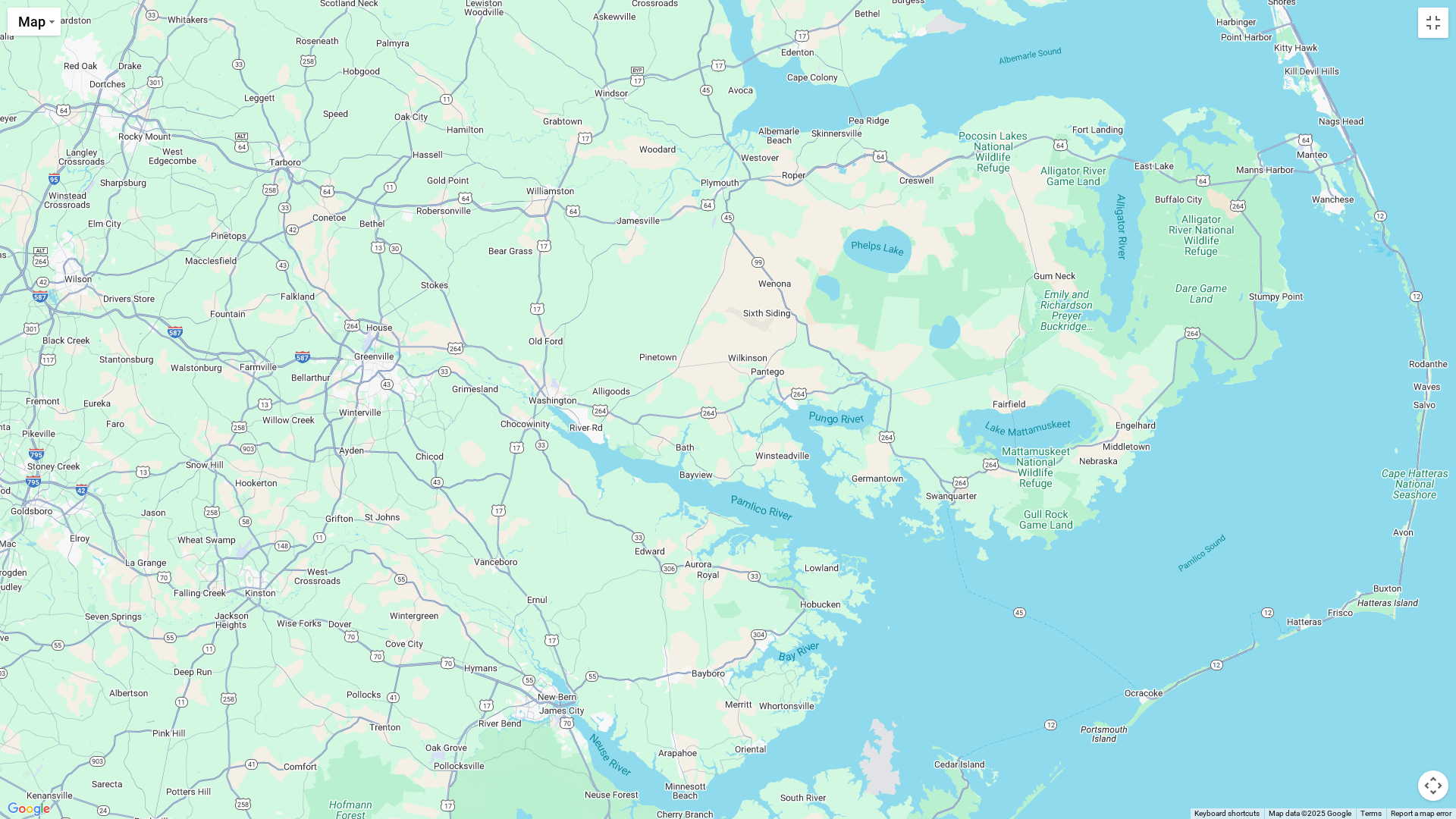
drag, startPoint x: 727, startPoint y: 496, endPoint x: 672, endPoint y: 109, distance: 390.9
click at [672, 109] on div "$1,972 $2,066 $1,750 $1,749 $2,119 $1,656 $1,476 $1,660 $1,694 $1,528" at bounding box center [728, 410] width 1456 height 819
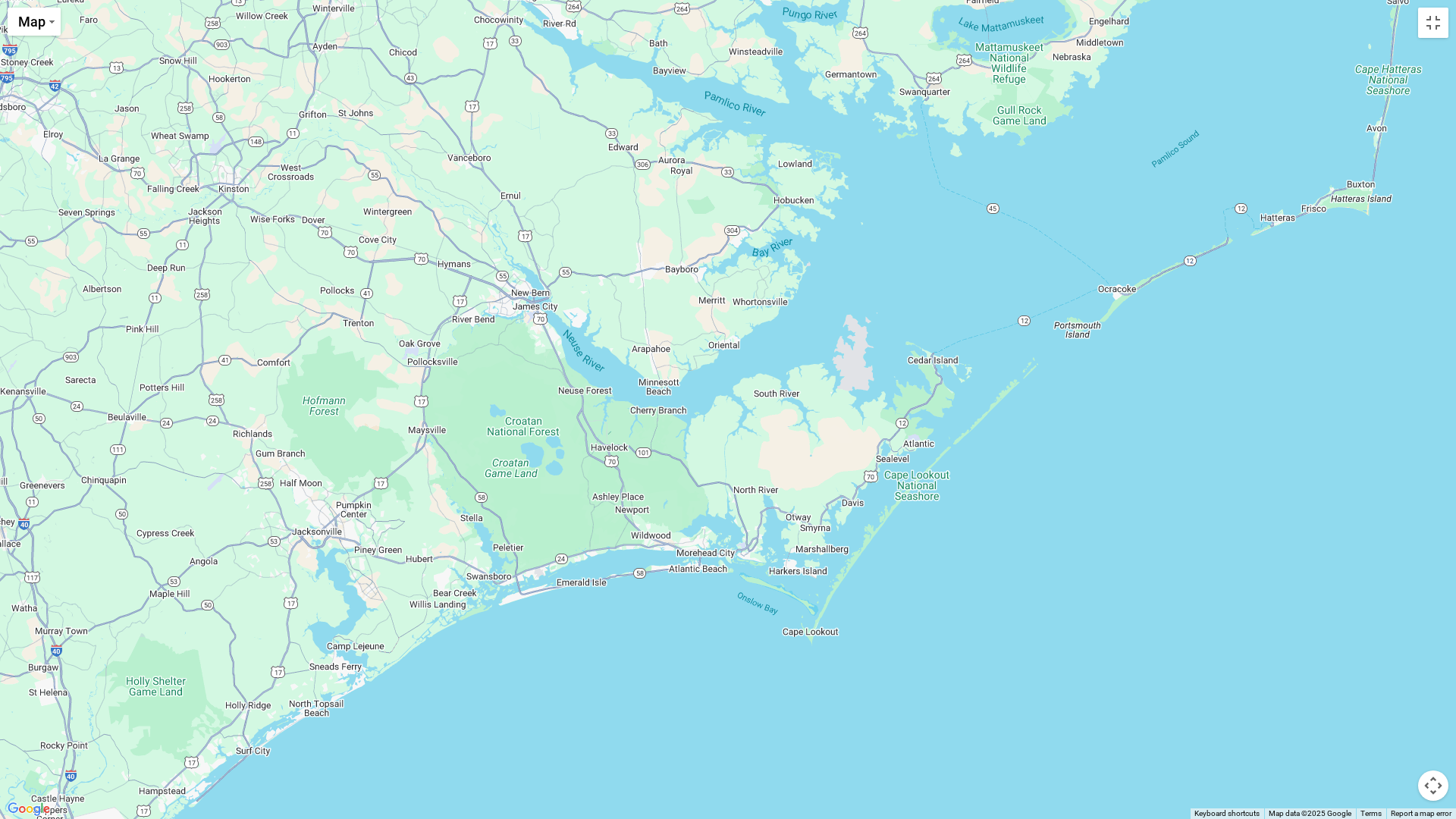
drag, startPoint x: 949, startPoint y: 629, endPoint x: 924, endPoint y: 222, distance: 407.8
click at [924, 222] on div "$1,972 $2,066 $1,750 $1,749 $2,119 $1,656 $1,476 $1,660 $1,694 $1,528" at bounding box center [728, 410] width 1456 height 819
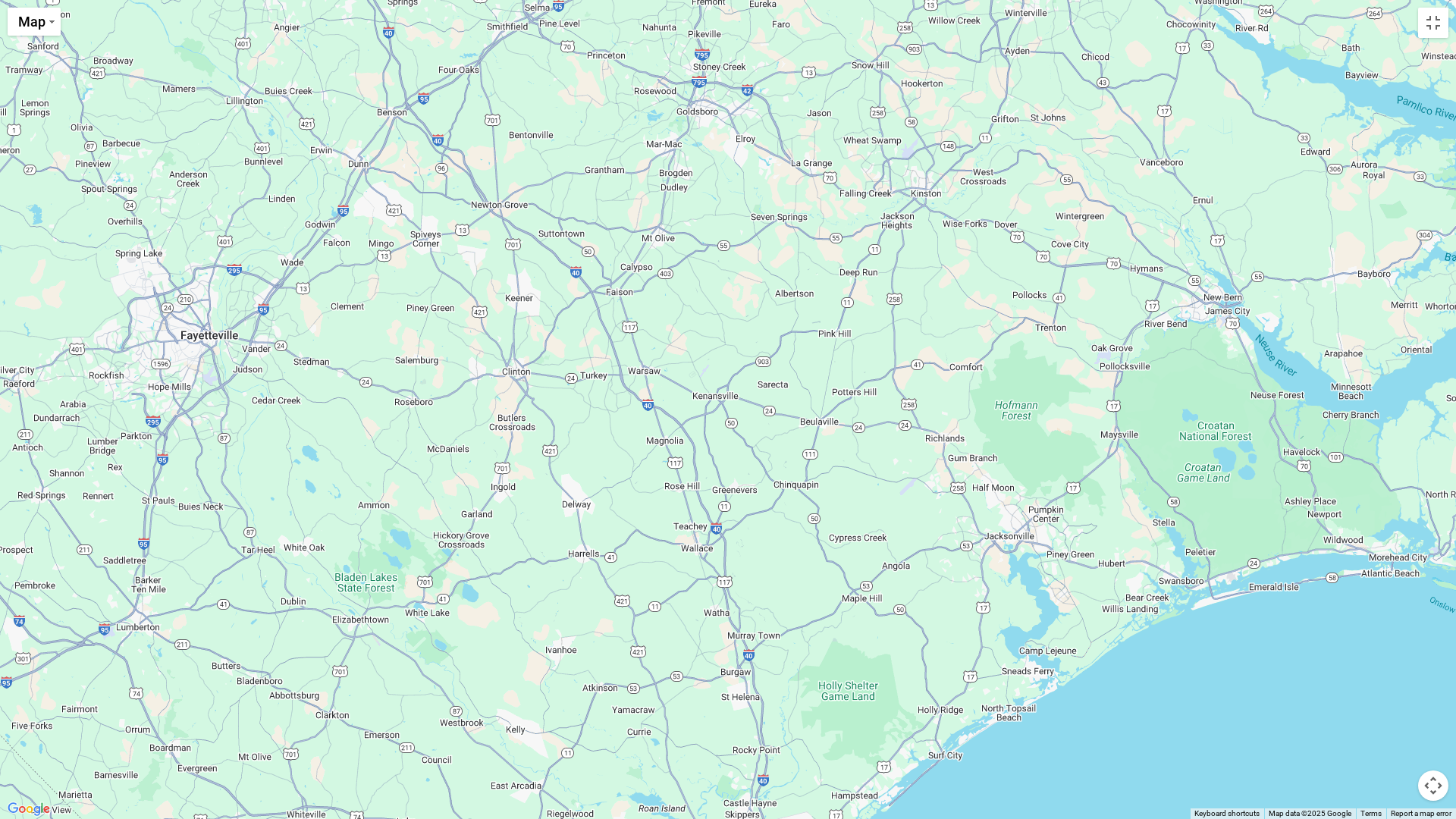
drag, startPoint x: 440, startPoint y: 529, endPoint x: 1136, endPoint y: 534, distance: 696.0
click at [1136, 534] on div "$1,972 $2,066 $1,750 $1,749 $2,119 $1,656 $1,476 $1,660 $1,694 $1,528" at bounding box center [728, 410] width 1456 height 819
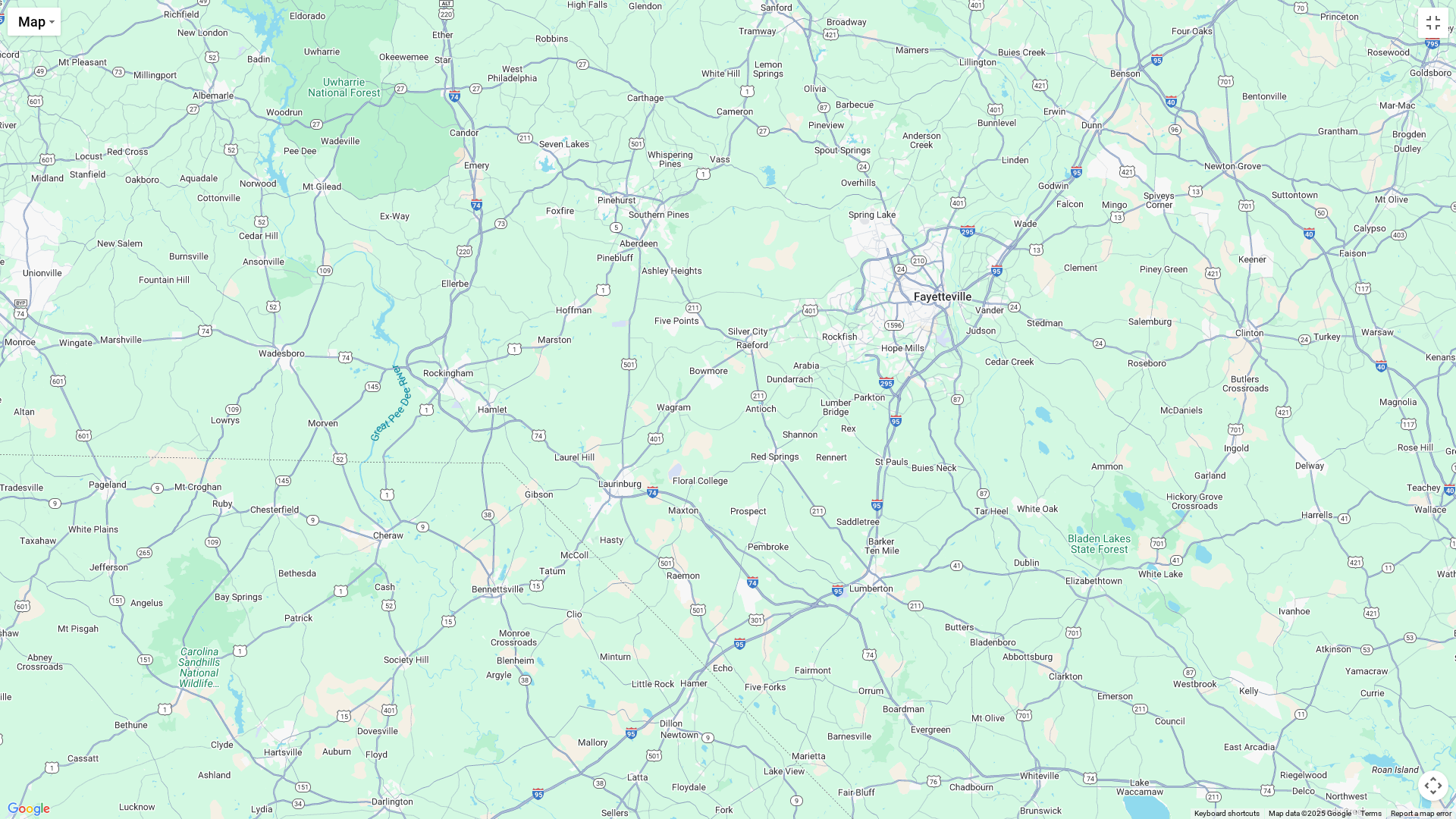
drag, startPoint x: 256, startPoint y: 418, endPoint x: 995, endPoint y: 405, distance: 739.1
click at [995, 405] on div "$1,972 $2,066 $1,750 $1,749 $2,119 $1,656 $1,476 $1,660 $1,694 $1,528" at bounding box center [728, 410] width 1456 height 819
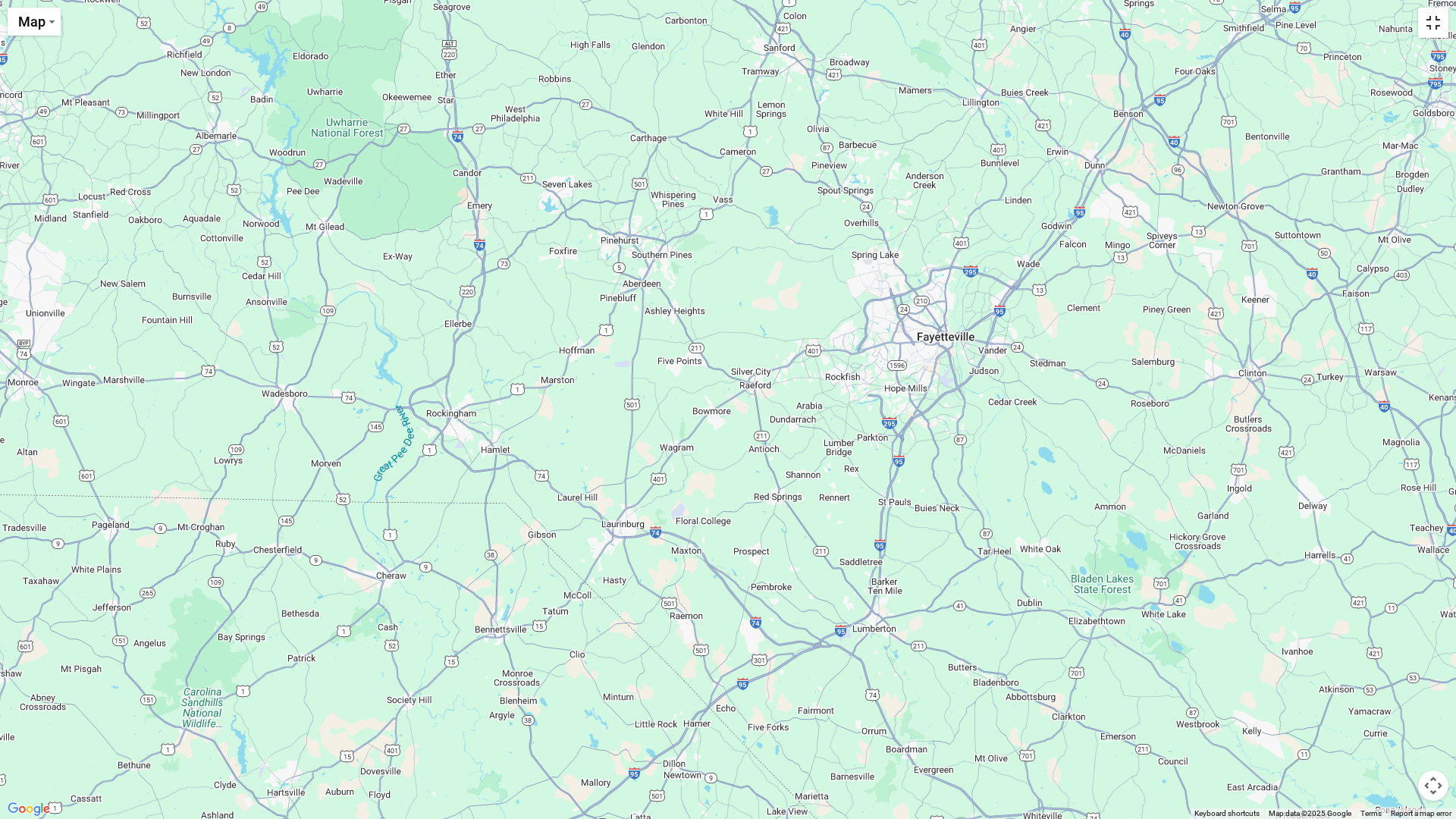
click at [1437, 27] on button "Toggle fullscreen view" at bounding box center [1433, 22] width 30 height 30
